Goal: Obtain resource: Obtain resource

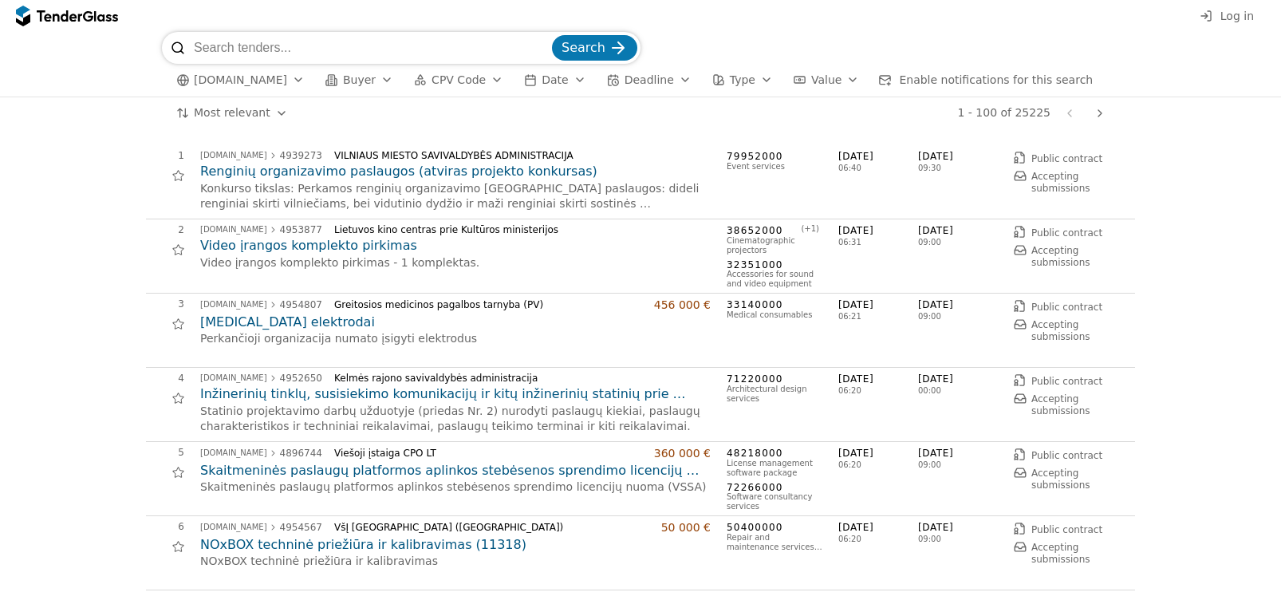
click at [325, 52] on input "search" at bounding box center [371, 48] width 355 height 32
type input "spausdinimo"
click at [589, 55] on span "Search" at bounding box center [584, 47] width 44 height 15
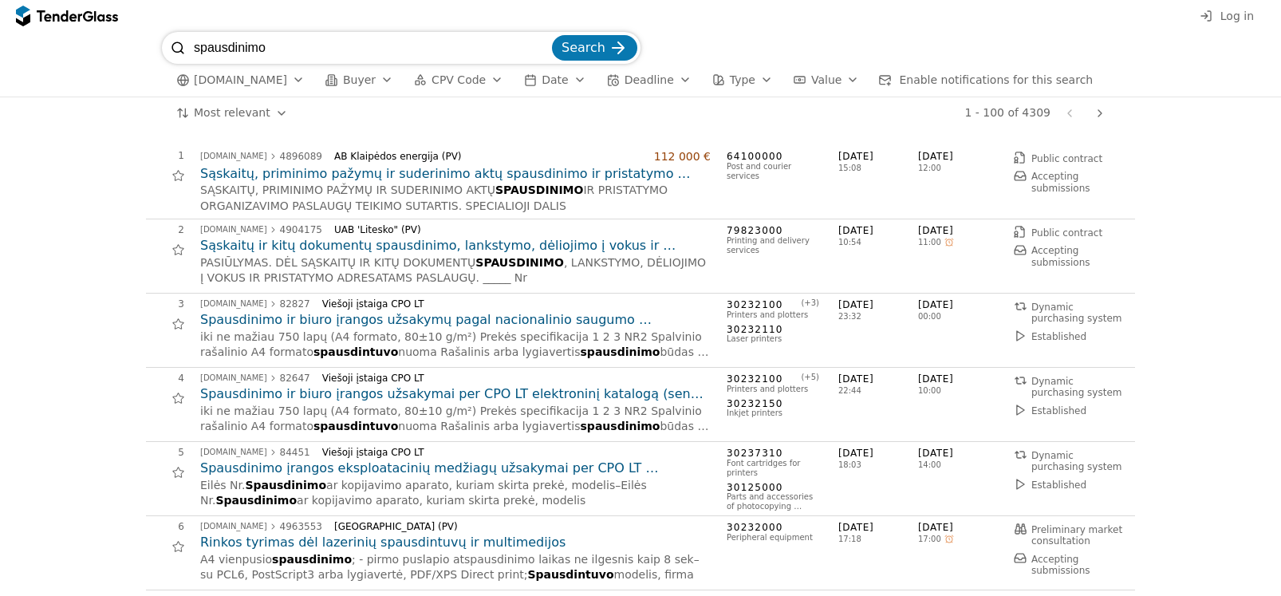
click at [288, 52] on input "spausdinimo" at bounding box center [371, 48] width 355 height 32
type input "spausdinimo paslaug"
click at [552, 35] on button "Search" at bounding box center [594, 48] width 85 height 26
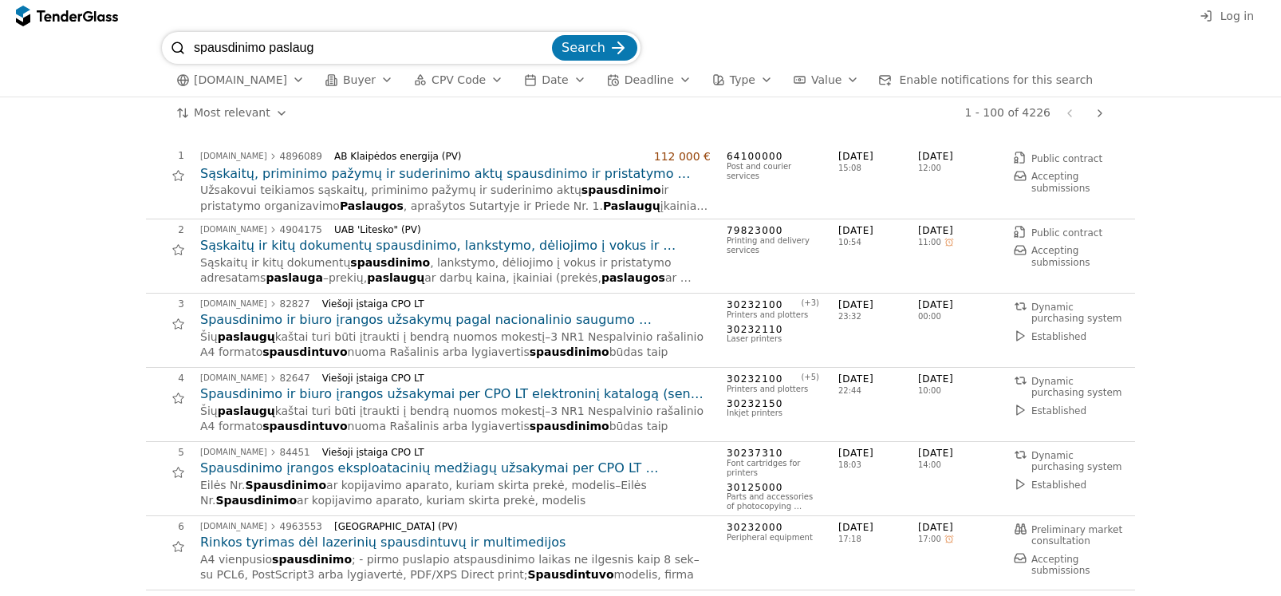
click at [337, 45] on input "spausdinimo paslaug" at bounding box center [371, 48] width 355 height 32
type input "spausdinimo paslaugų"
click at [594, 51] on span "Search" at bounding box center [584, 47] width 44 height 15
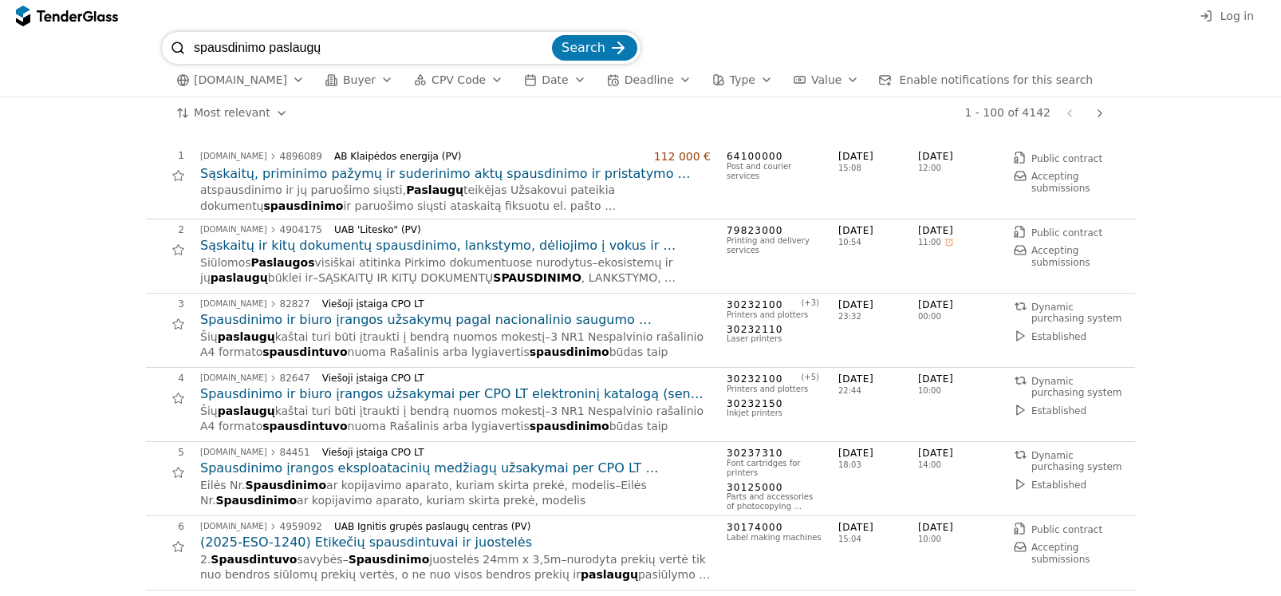
click at [80, 61] on div "spausdinimo paslaugų Search [DOMAIN_NAME] Buyer CPV Code Date Deadline Type Val…" at bounding box center [640, 64] width 1265 height 65
click at [1186, 66] on div "spausdinimo paslaugų Search [DOMAIN_NAME] Buyer CPV Code Date Deadline Type Val…" at bounding box center [640, 64] width 1265 height 65
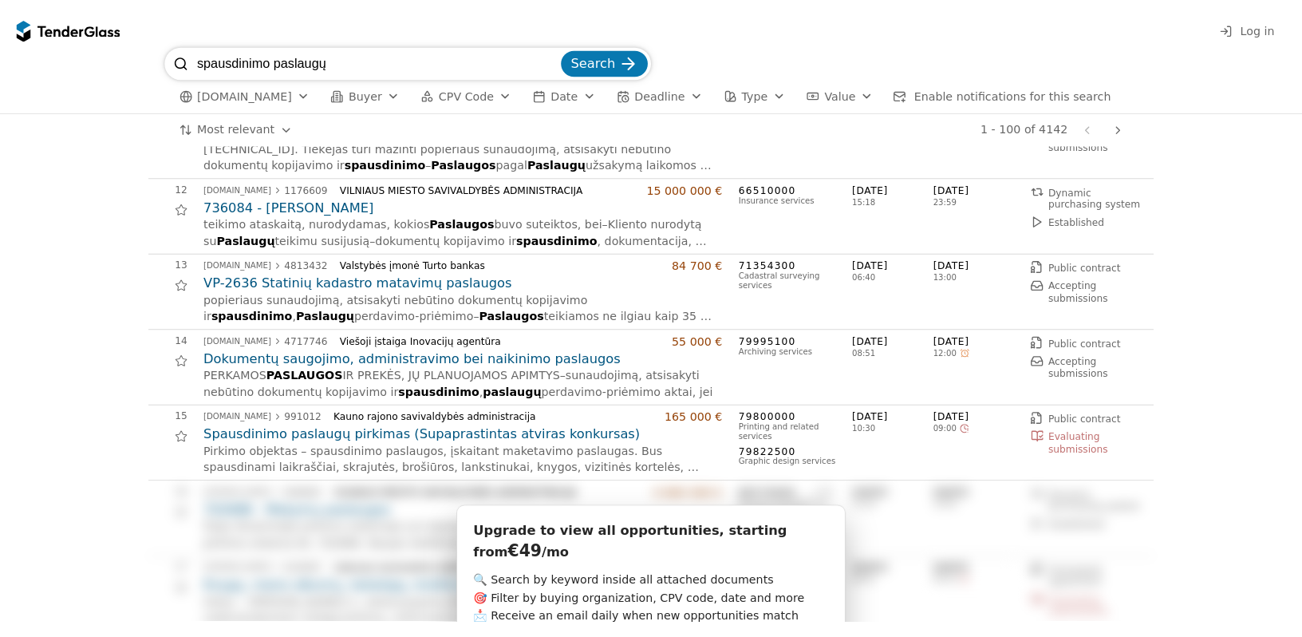
scroll to position [798, 0]
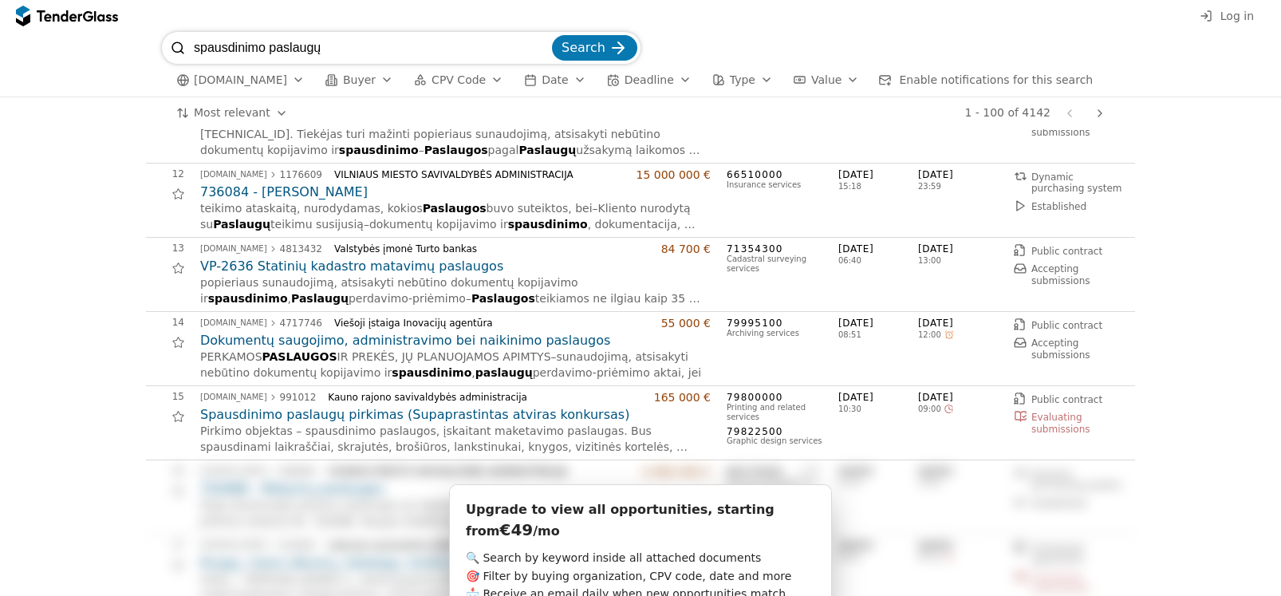
click at [250, 412] on h2 "Spausdinimo paslaugų pirkimas (Supaprastintas atviras konkursas)" at bounding box center [455, 415] width 511 height 18
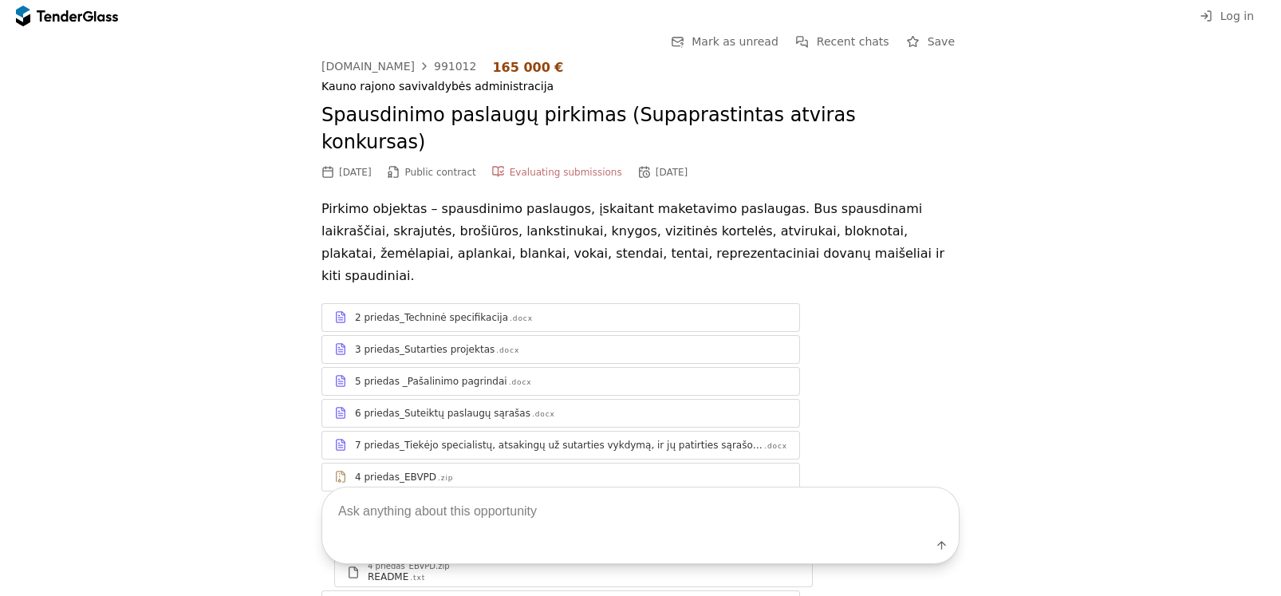
click at [371, 307] on div "2 priedas_Techninė specifikacija .docx" at bounding box center [560, 317] width 477 height 20
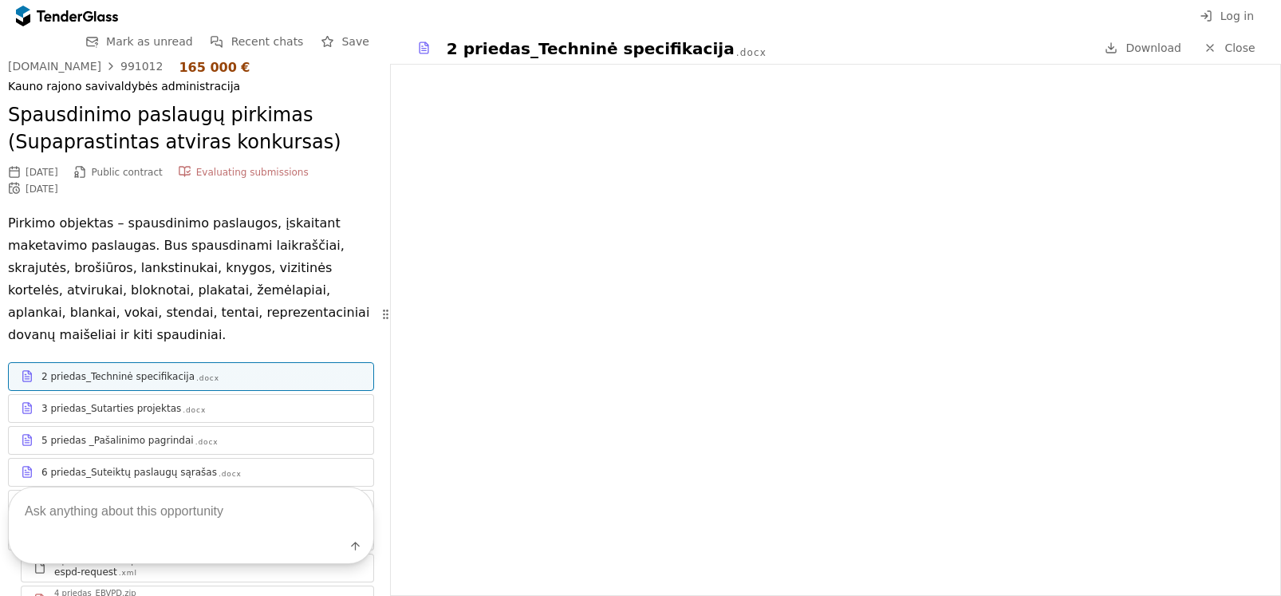
click at [91, 408] on div "3 priedas_Sutarties projektas" at bounding box center [111, 408] width 140 height 13
